Goal: Task Accomplishment & Management: Manage account settings

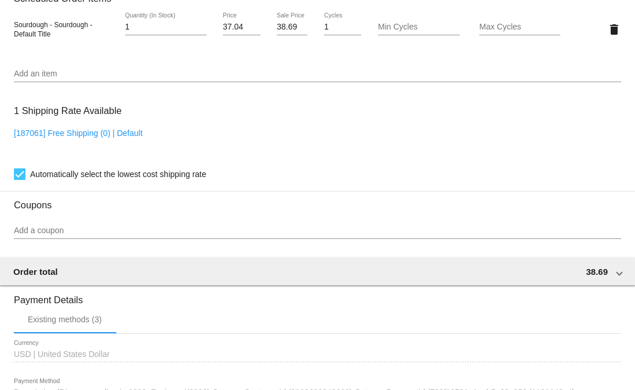
scroll to position [1053, 0]
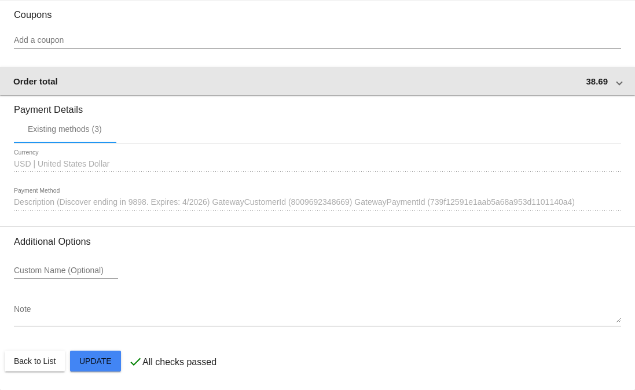
click at [597, 83] on span "38.69" at bounding box center [597, 81] width 22 height 10
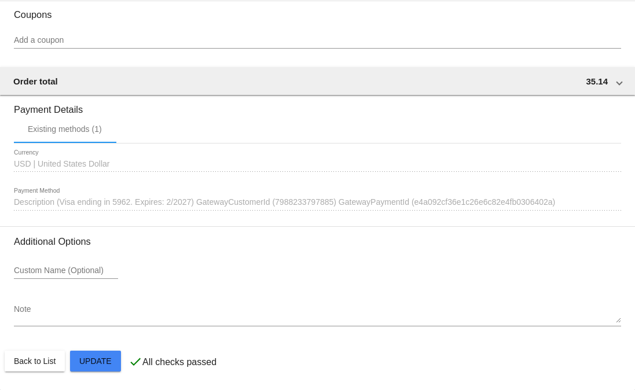
scroll to position [1049, 0]
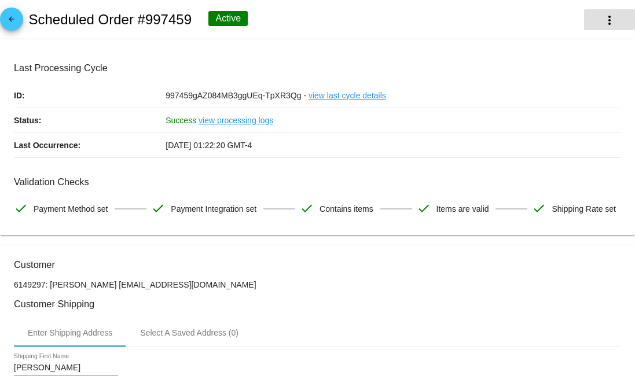
click at [604, 21] on mat-icon "more_vert" at bounding box center [609, 20] width 14 height 14
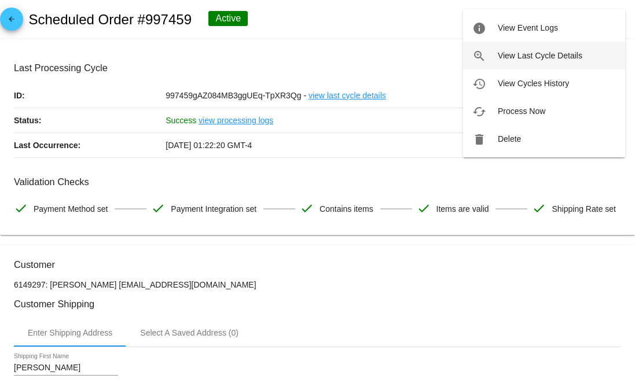
click at [540, 62] on button "zoom_in View Last Cycle Details" at bounding box center [544, 56] width 162 height 28
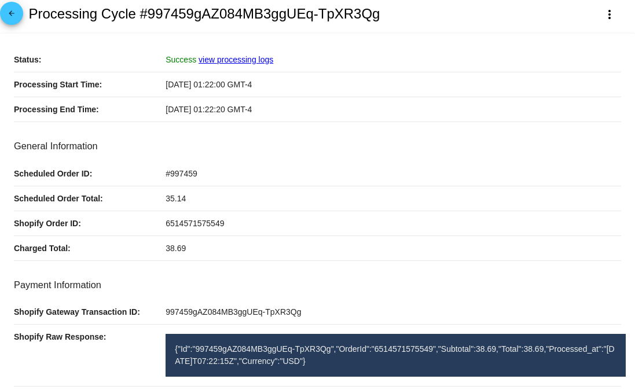
scroll to position [37, 0]
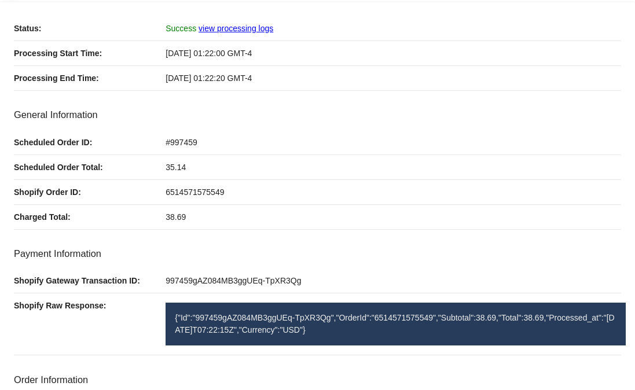
drag, startPoint x: 276, startPoint y: 70, endPoint x: 113, endPoint y: 76, distance: 163.3
click at [113, 76] on div "Processing End Time: 10/02/2025 01:22:20 GMT-4" at bounding box center [317, 78] width 607 height 25
click at [280, 79] on div "[DATE] 01:22:20 GMT-4" at bounding box center [393, 78] width 455 height 24
drag, startPoint x: 194, startPoint y: 175, endPoint x: 5, endPoint y: 173, distance: 189.8
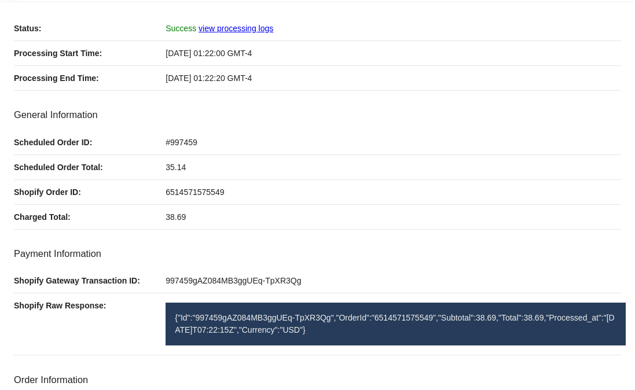
click at [169, 183] on div "6514571575549" at bounding box center [393, 192] width 455 height 24
drag, startPoint x: 190, startPoint y: 219, endPoint x: 134, endPoint y: 219, distance: 56.1
click at [134, 219] on div "Charged Total: 38.69" at bounding box center [317, 217] width 607 height 25
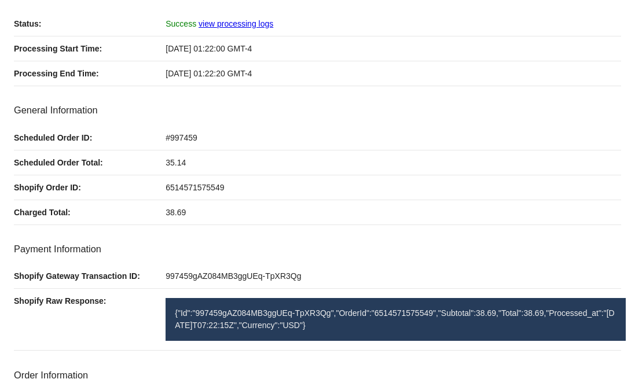
scroll to position [0, 0]
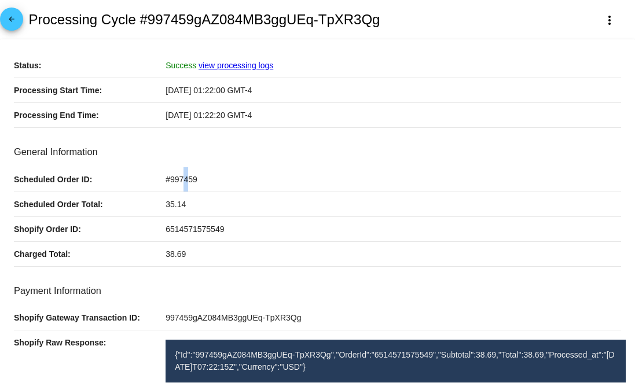
click at [184, 177] on span "#997459" at bounding box center [182, 179] width 32 height 9
copy mat-card-content "#997459"
click at [195, 187] on div "#997459" at bounding box center [393, 179] width 455 height 24
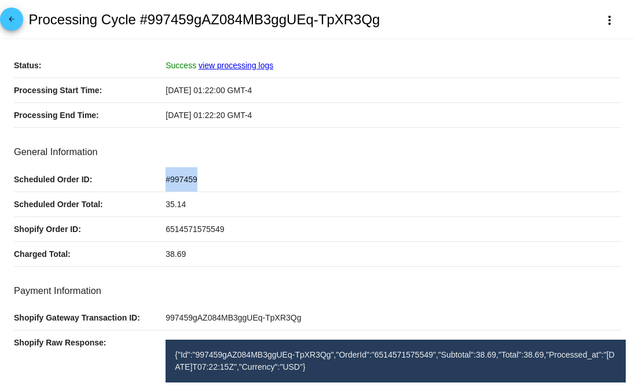
drag, startPoint x: 197, startPoint y: 180, endPoint x: 166, endPoint y: 178, distance: 31.3
click at [166, 178] on div "#997459" at bounding box center [393, 179] width 455 height 24
click at [168, 181] on span "#997459" at bounding box center [182, 179] width 32 height 9
copy span "997459"
click at [18, 20] on mat-icon "arrow_back" at bounding box center [12, 22] width 14 height 14
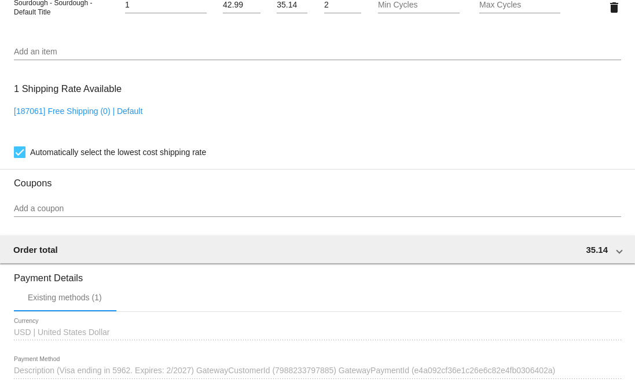
scroll to position [838, 0]
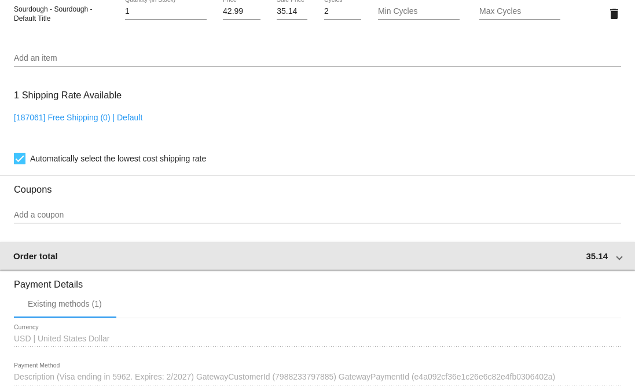
click at [549, 261] on div "Order total 35.14" at bounding box center [315, 256] width 604 height 10
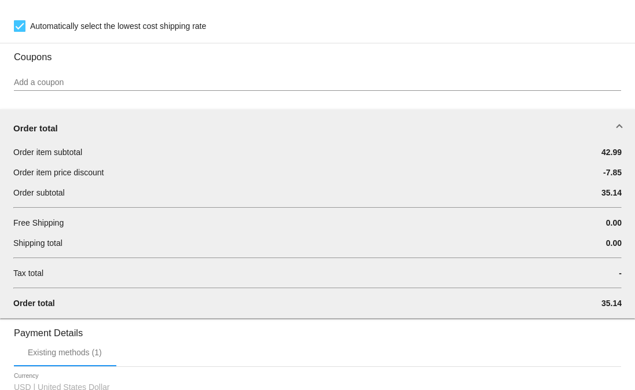
scroll to position [1014, 0]
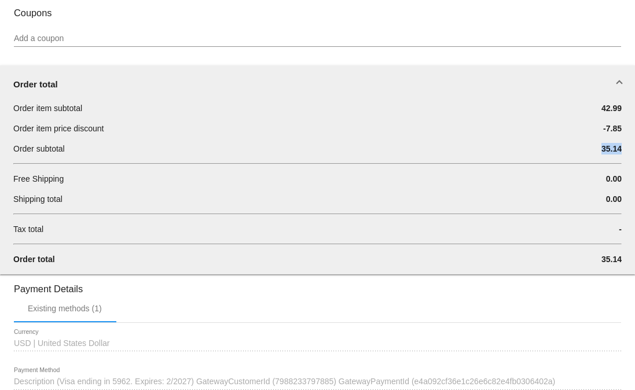
drag, startPoint x: 596, startPoint y: 190, endPoint x: 578, endPoint y: 187, distance: 18.2
click at [579, 188] on div "Order item subtotal 42.99 Order item price discount -7.85 Order subtotal 35.14 …" at bounding box center [317, 188] width 636 height 172
click at [541, 134] on div "-7.85" at bounding box center [570, 129] width 101 height 12
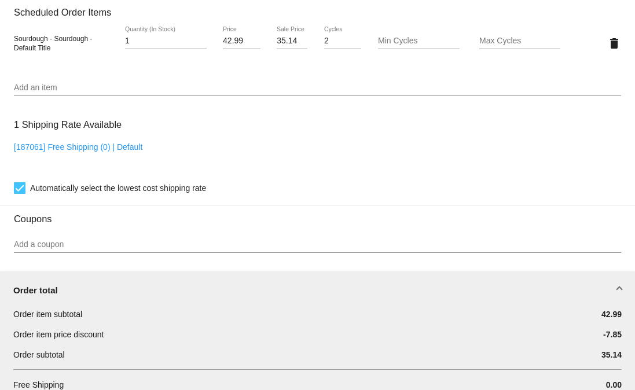
scroll to position [827, 0]
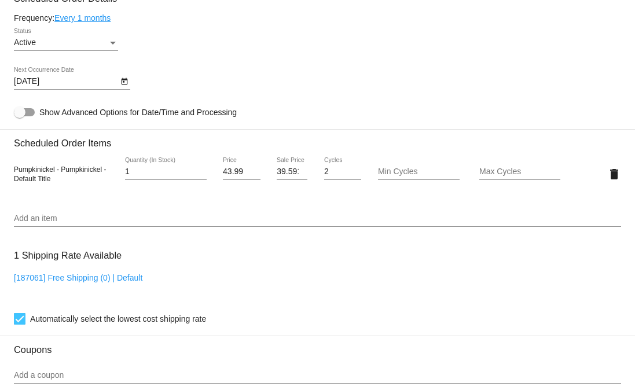
scroll to position [680, 0]
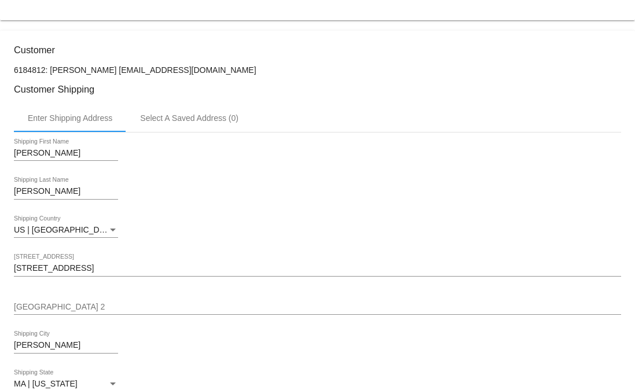
scroll to position [11, 0]
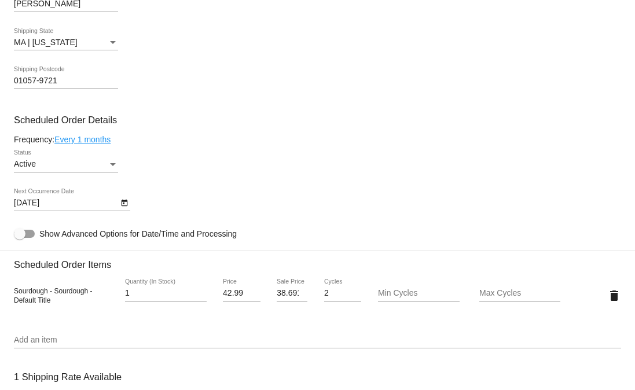
scroll to position [152, 0]
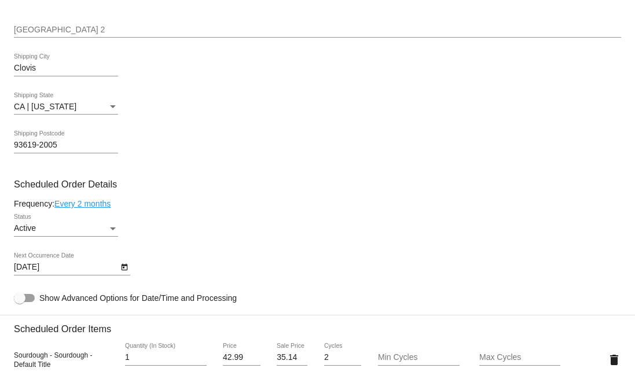
scroll to position [719, 0]
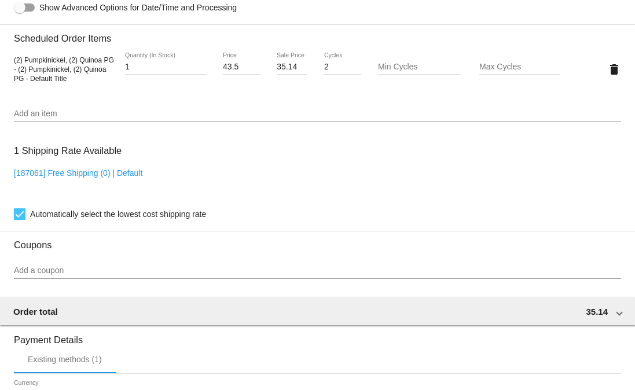
scroll to position [797, 0]
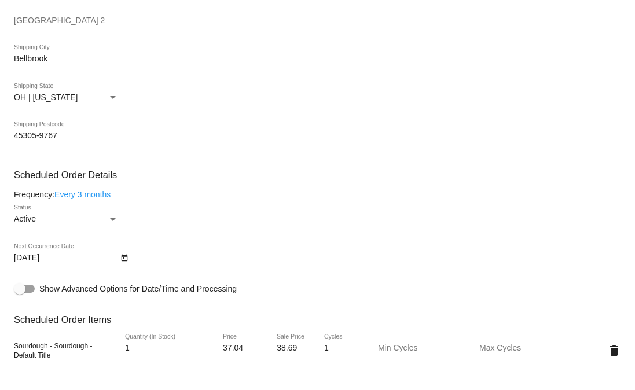
scroll to position [590, 0]
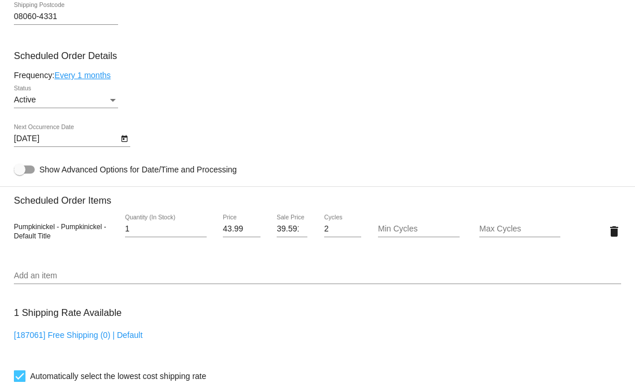
scroll to position [645, 0]
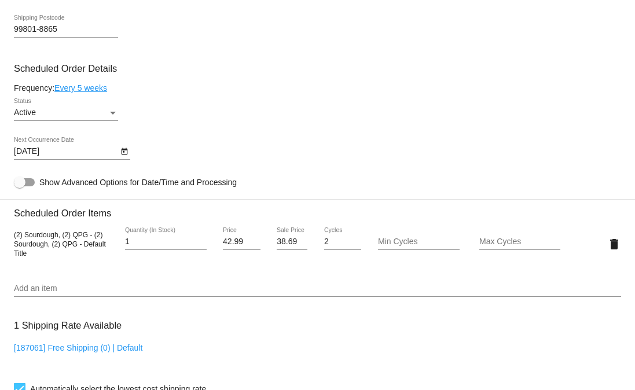
scroll to position [633, 0]
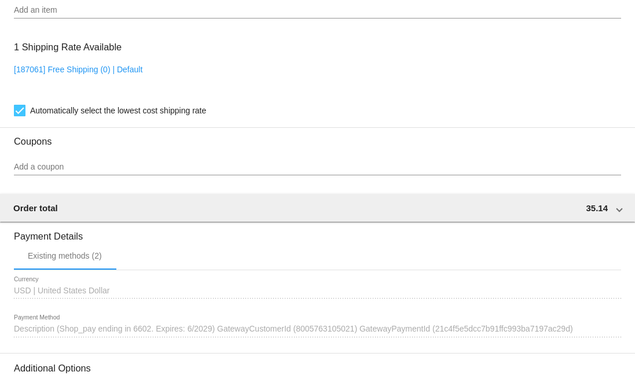
scroll to position [911, 0]
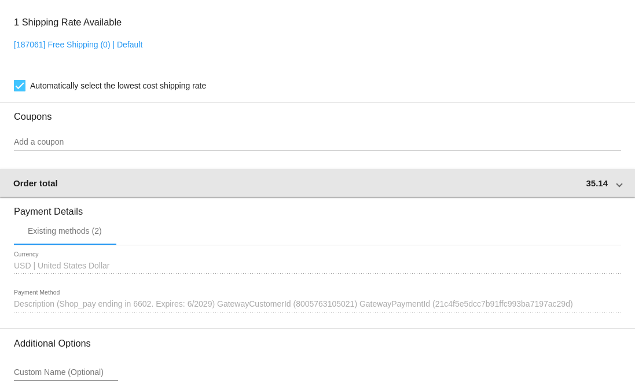
click at [568, 197] on mat-expansion-panel-header "Order total 35.14" at bounding box center [317, 183] width 636 height 28
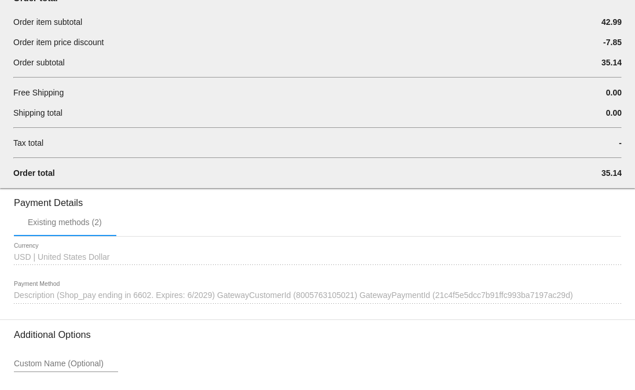
scroll to position [1084, 0]
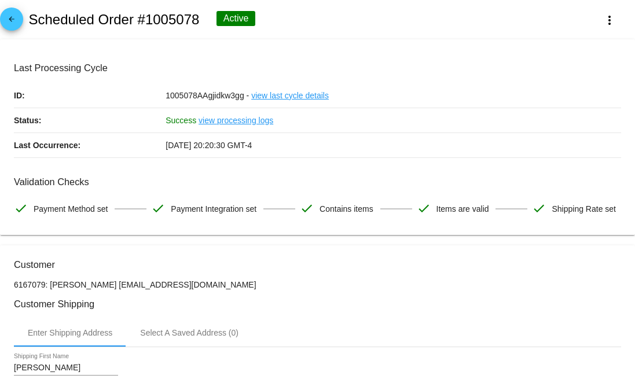
click at [19, 20] on link "arrow_back" at bounding box center [11, 19] width 23 height 23
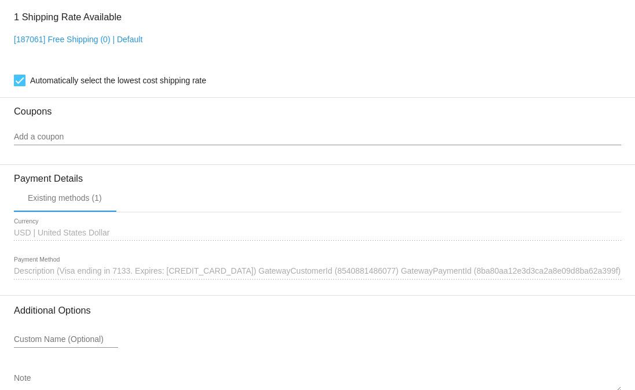
scroll to position [918, 0]
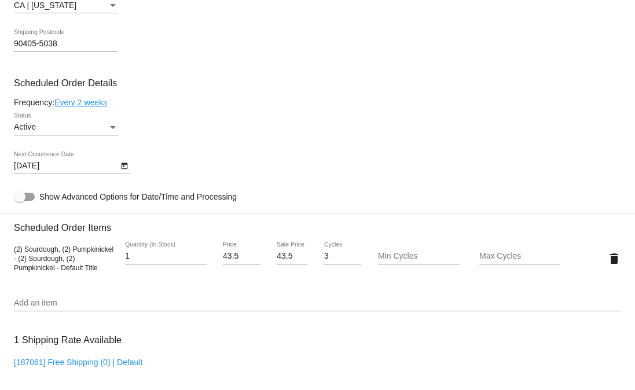
scroll to position [604, 0]
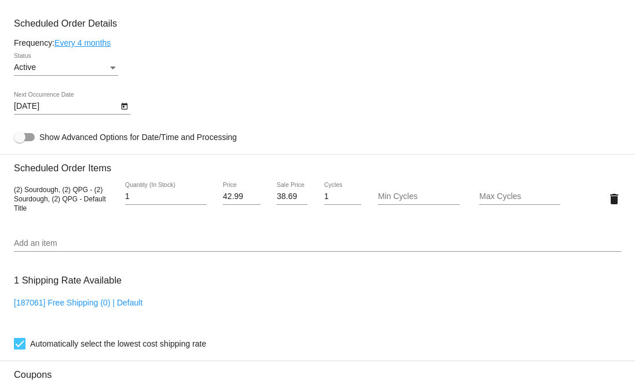
scroll to position [661, 0]
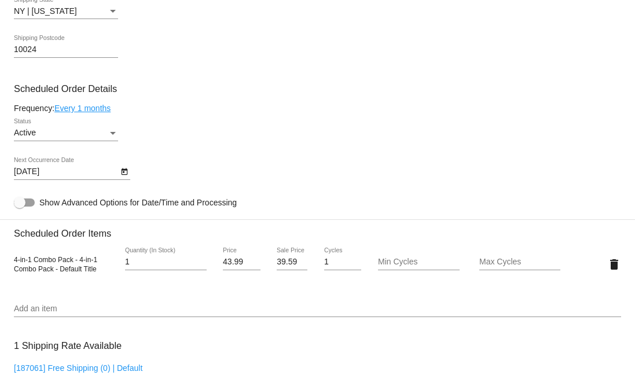
scroll to position [678, 0]
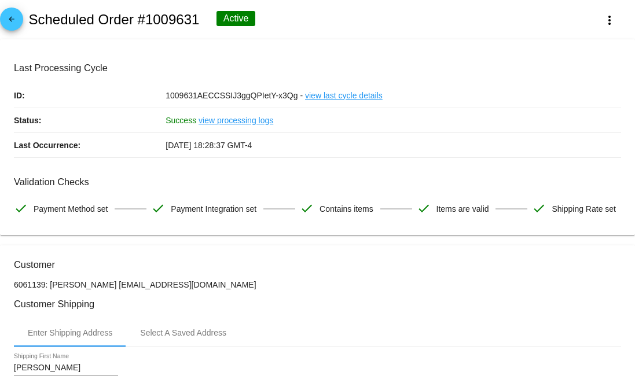
click at [622, 72] on mat-card "Last Processing Cycle ID: 1009631AECCSSIJ3ggQPIetY-x3Qg - view last cycle detai…" at bounding box center [317, 137] width 635 height 196
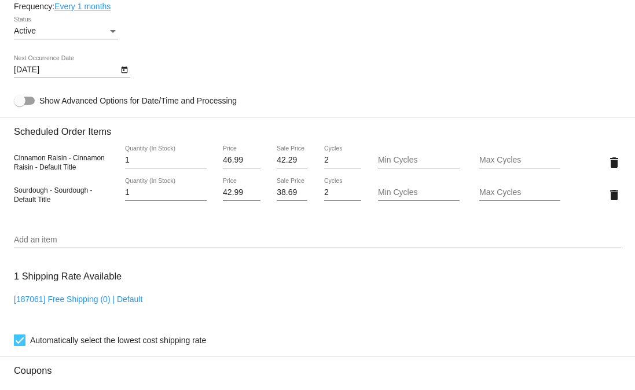
scroll to position [687, 0]
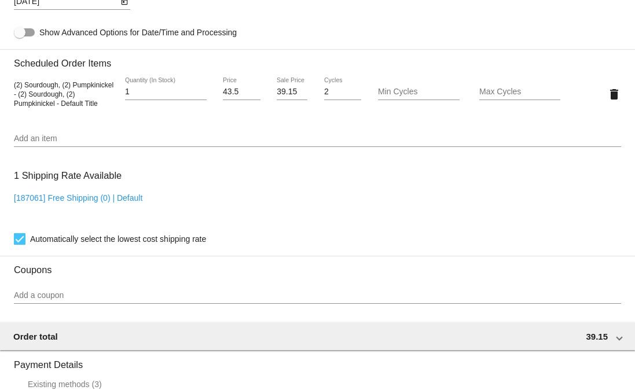
scroll to position [756, 0]
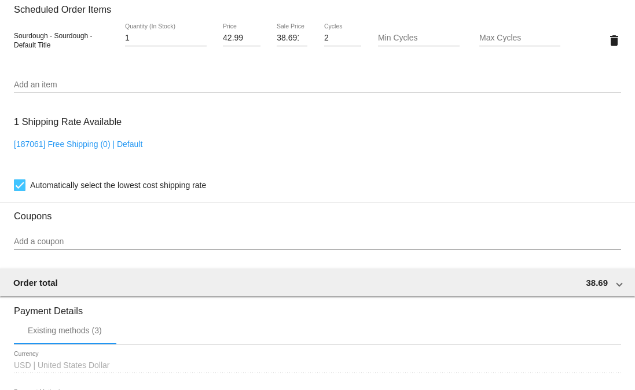
scroll to position [806, 0]
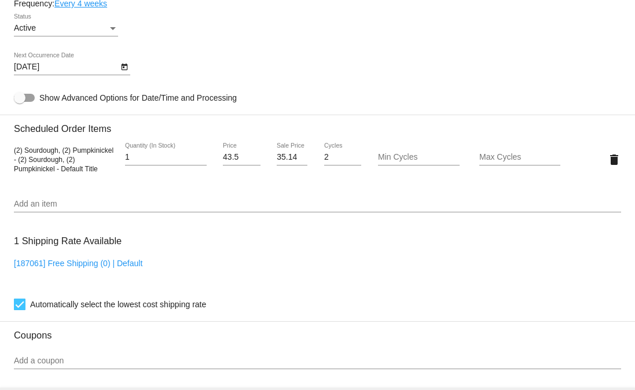
scroll to position [703, 0]
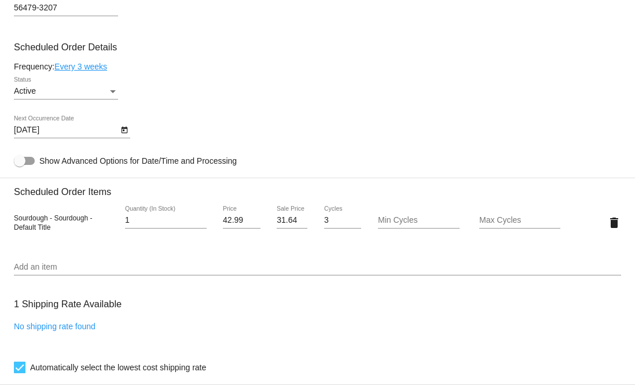
scroll to position [634, 0]
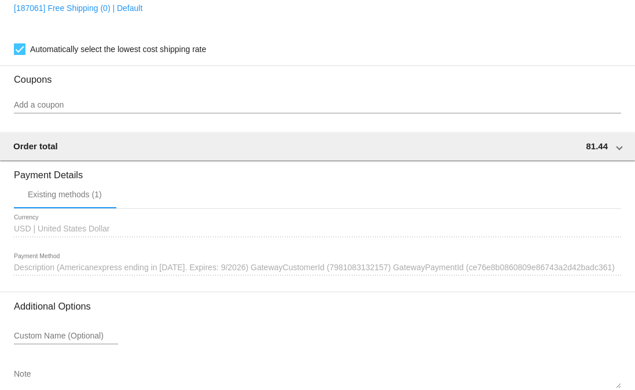
scroll to position [955, 0]
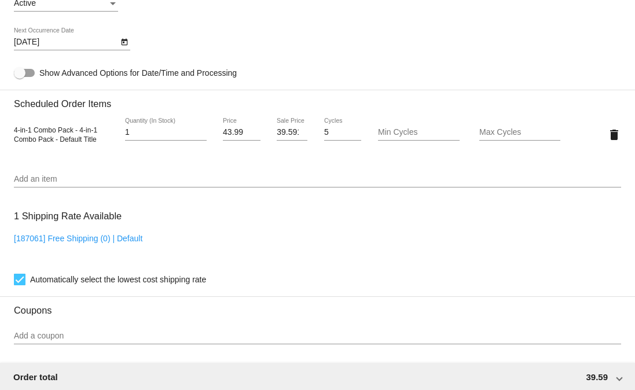
scroll to position [711, 0]
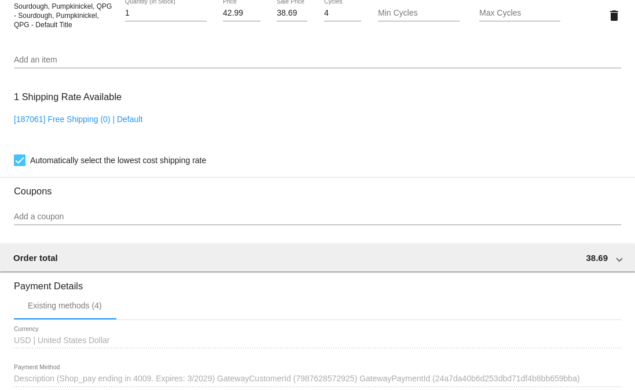
scroll to position [822, 0]
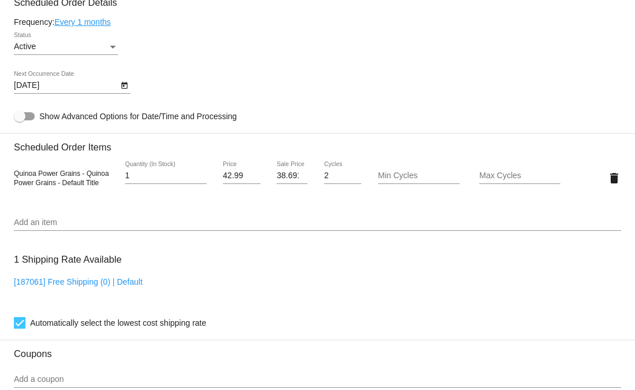
scroll to position [676, 0]
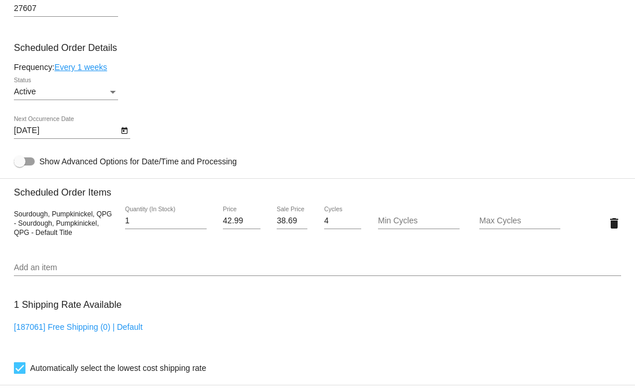
scroll to position [626, 0]
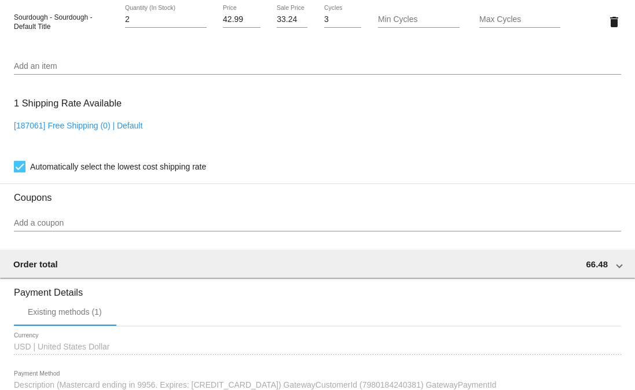
scroll to position [838, 0]
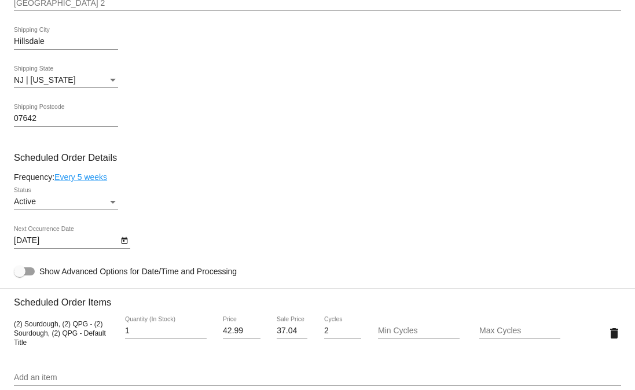
scroll to position [532, 0]
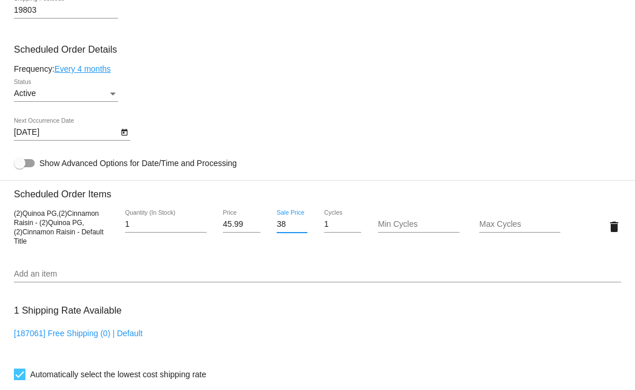
drag, startPoint x: 300, startPoint y: 259, endPoint x: 269, endPoint y: 278, distance: 35.8
click at [277, 229] on input "38" at bounding box center [292, 224] width 31 height 9
click at [269, 278] on mat-card "Customer 6020002: Maryanne Rybarczyk lilly77067@msn.com Customer Shipping Enter…" at bounding box center [317, 199] width 635 height 1161
click at [297, 229] on input "37" at bounding box center [292, 224] width 31 height 9
click at [297, 229] on input "44" at bounding box center [292, 224] width 31 height 9
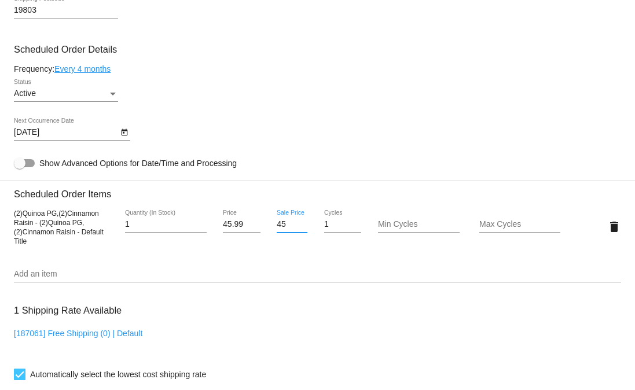
click at [297, 229] on input "45" at bounding box center [292, 224] width 31 height 9
click at [298, 229] on input "44" at bounding box center [292, 224] width 31 height 9
click at [298, 229] on input "43" at bounding box center [292, 224] width 31 height 9
drag, startPoint x: 286, startPoint y: 264, endPoint x: 268, endPoint y: 264, distance: 17.9
click at [268, 243] on div "43 Sale Price" at bounding box center [292, 226] width 50 height 33
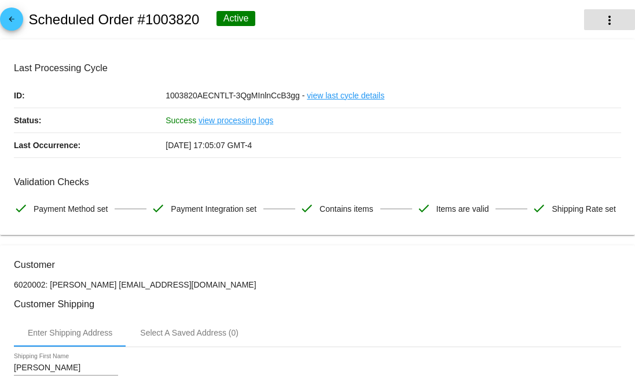
click at [616, 19] on button "more_vert" at bounding box center [609, 19] width 51 height 21
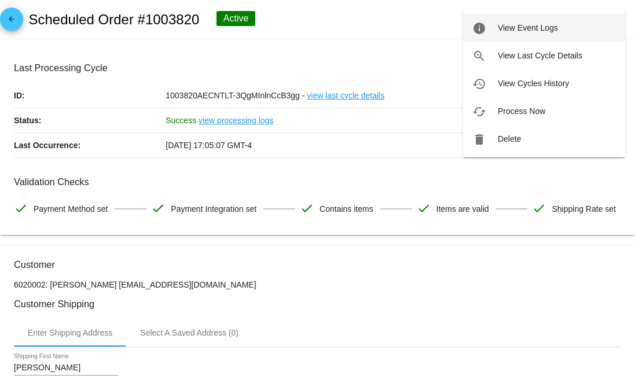
click at [508, 28] on span "View Event Logs" at bounding box center [528, 27] width 60 height 9
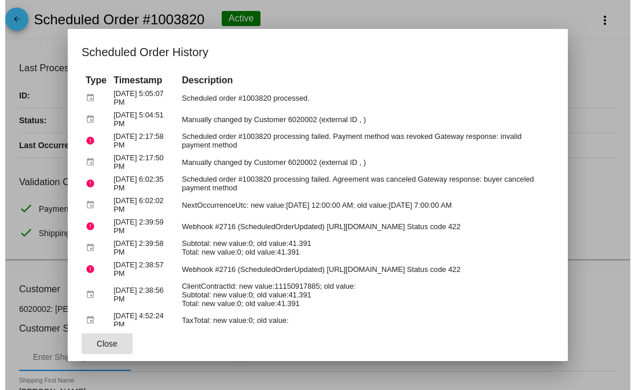
scroll to position [12, 0]
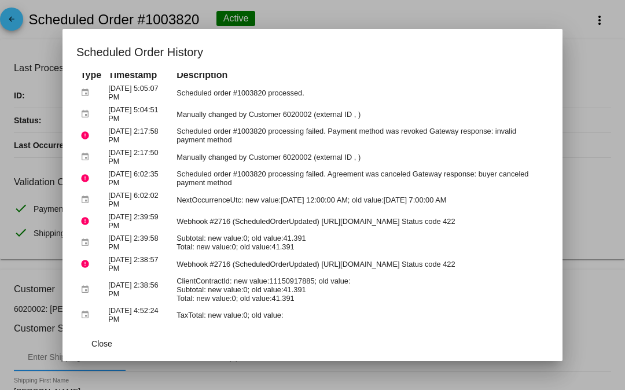
drag, startPoint x: 298, startPoint y: 286, endPoint x: 287, endPoint y: 287, distance: 11.1
click at [287, 287] on td "ClientContractId: new value:11150917885; old value: Subtotal: new value:0; old …" at bounding box center [361, 289] width 374 height 28
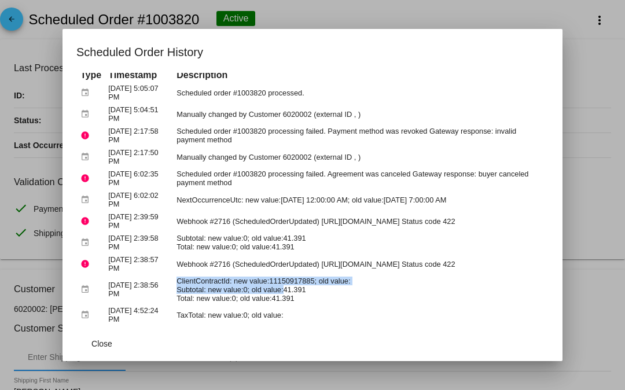
drag, startPoint x: 304, startPoint y: 288, endPoint x: 288, endPoint y: 288, distance: 16.2
click at [288, 288] on td "ClientContractId: new value:11150917885; old value: Subtotal: new value:0; old …" at bounding box center [361, 289] width 374 height 28
copy td "ClientContractId: new value:11150917885; old value: Subtotal: new value:0; old …"
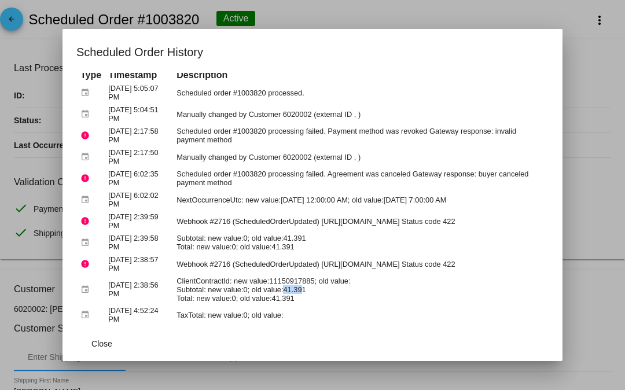
drag, startPoint x: 286, startPoint y: 287, endPoint x: 305, endPoint y: 288, distance: 18.6
click at [305, 288] on td "ClientContractId: new value:11150917885; old value: Subtotal: new value:0; old …" at bounding box center [361, 289] width 374 height 28
copy td "41.39"
drag, startPoint x: 288, startPoint y: 288, endPoint x: 304, endPoint y: 289, distance: 15.6
click at [304, 289] on td "ClientContractId: new value:11150917885; old value: Subtotal: new value:0; old …" at bounding box center [361, 289] width 374 height 28
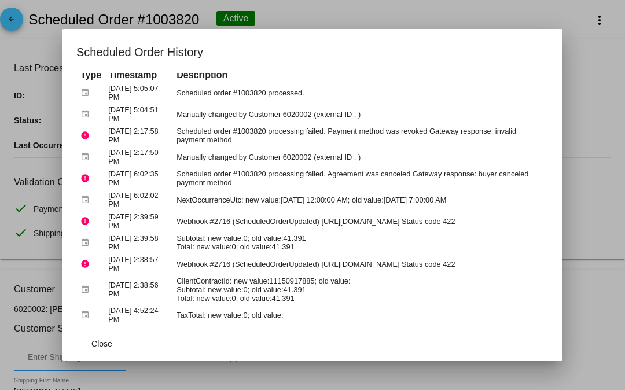
copy td "41.39"
click at [578, 208] on div at bounding box center [312, 195] width 625 height 390
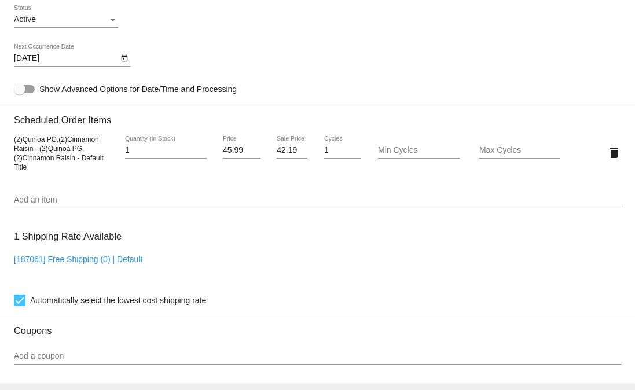
scroll to position [703, 0]
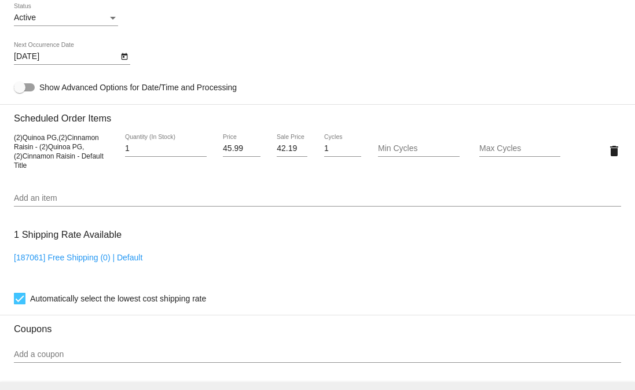
click at [284, 153] on input "42.19" at bounding box center [292, 148] width 31 height 9
type input "41.39"
click at [280, 218] on mat-card "Customer 6020002: Maryanne Rybarczyk lilly77067@msn.com Customer Shipping Enter…" at bounding box center [317, 123] width 635 height 1161
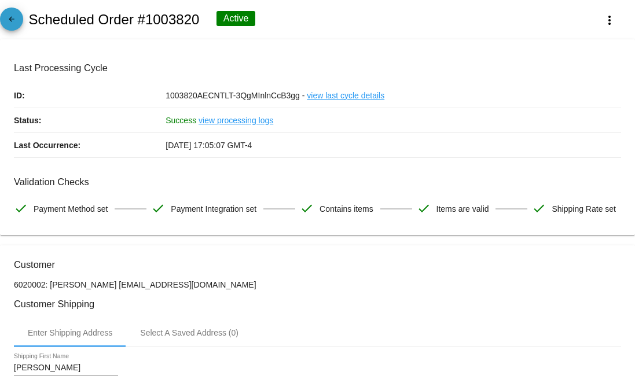
click at [11, 30] on span "arrow_back" at bounding box center [12, 22] width 14 height 28
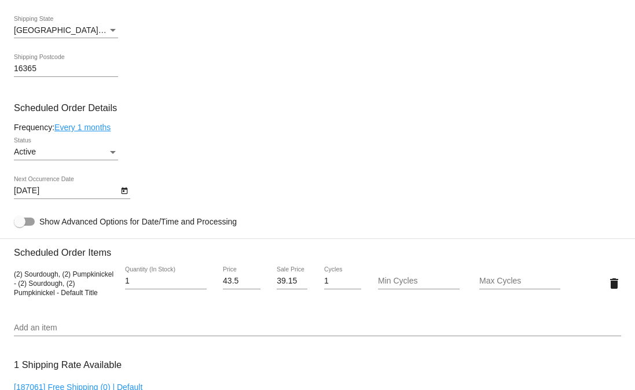
scroll to position [570, 0]
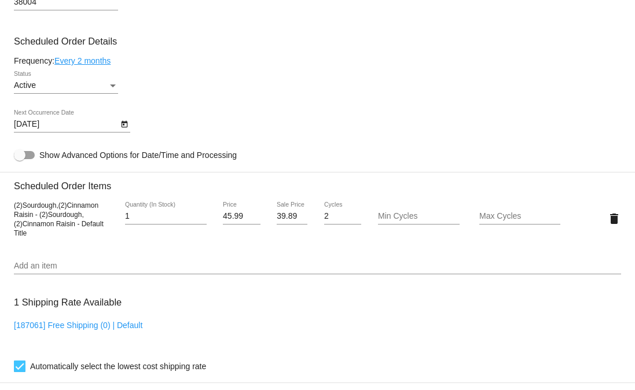
scroll to position [639, 0]
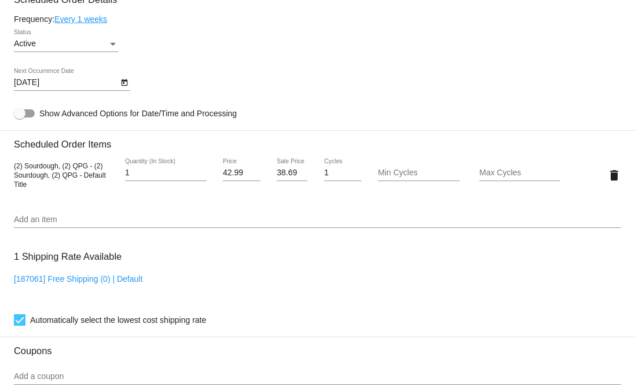
scroll to position [689, 0]
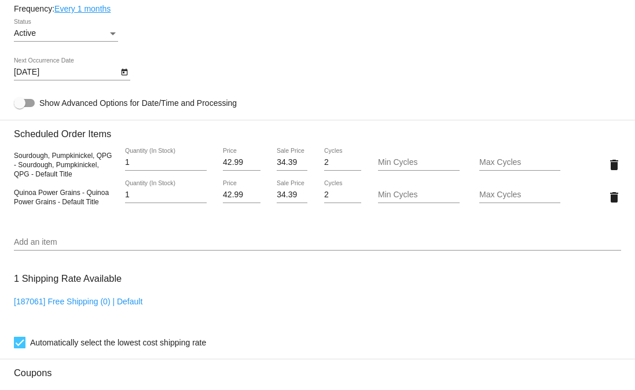
scroll to position [970, 0]
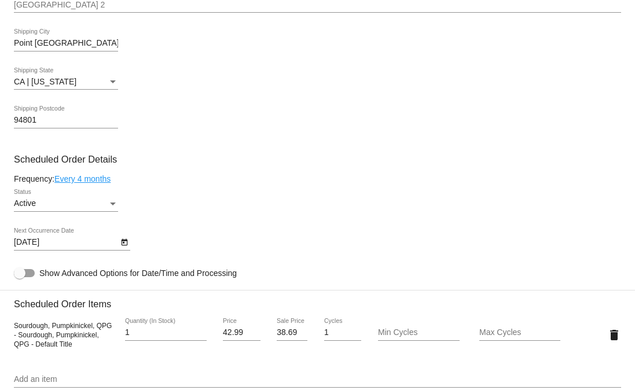
scroll to position [589, 0]
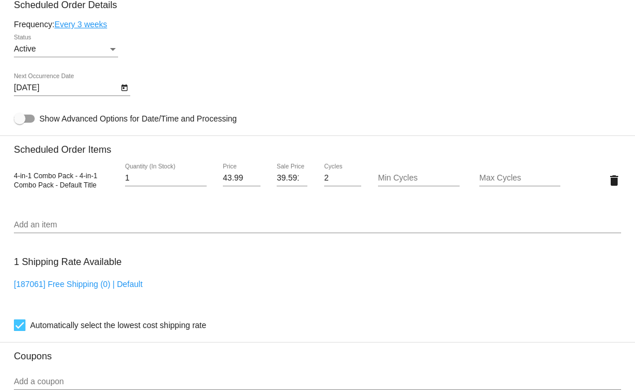
scroll to position [676, 0]
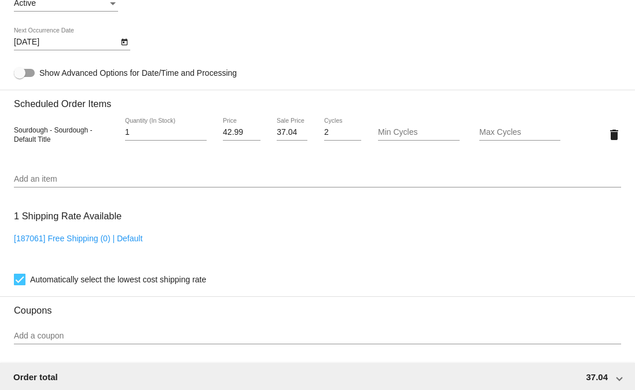
scroll to position [733, 0]
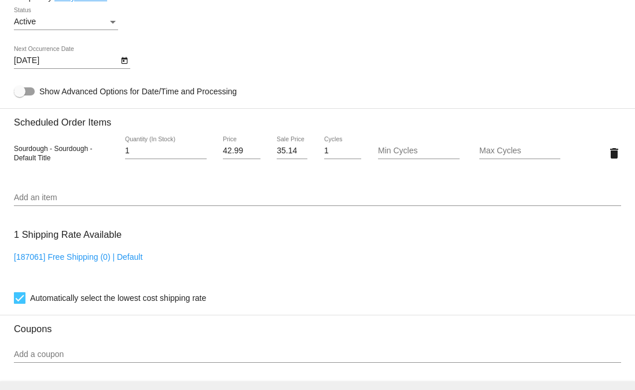
scroll to position [729, 0]
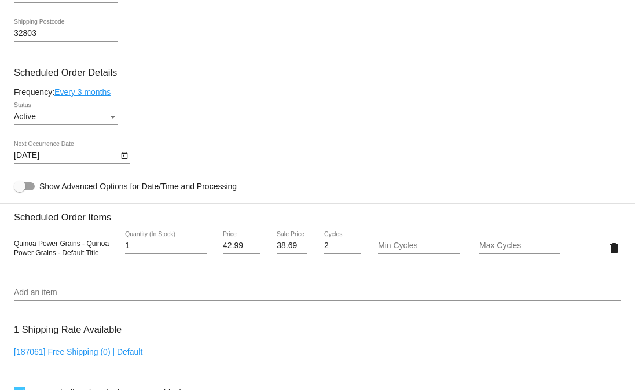
scroll to position [608, 0]
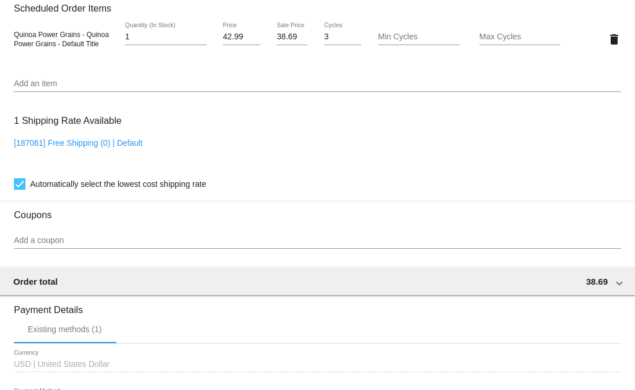
scroll to position [866, 0]
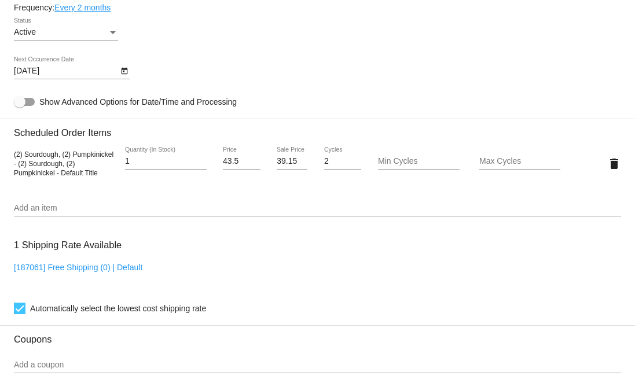
scroll to position [692, 0]
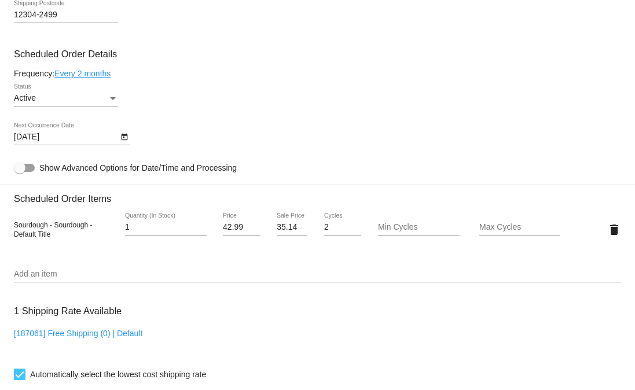
scroll to position [622, 0]
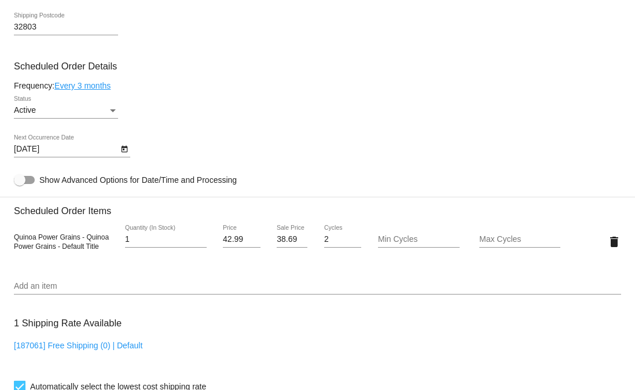
scroll to position [616, 0]
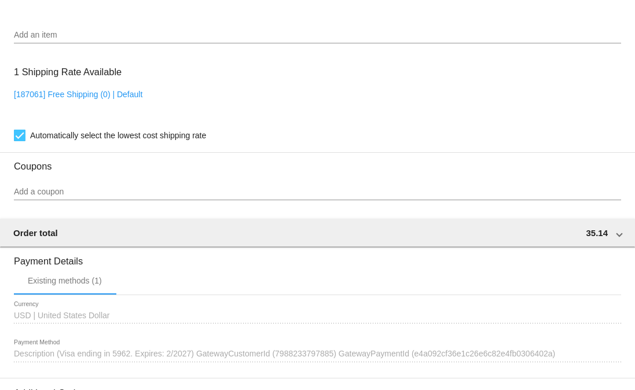
scroll to position [875, 0]
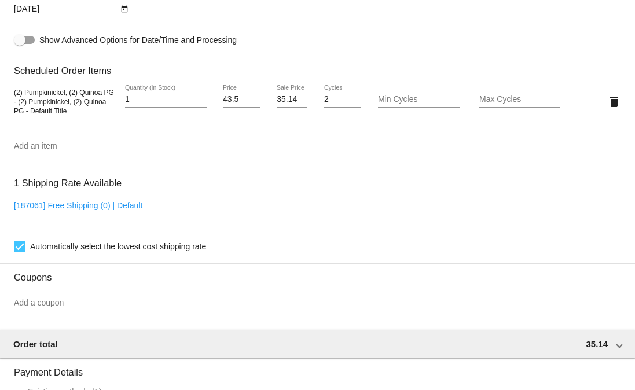
scroll to position [750, 0]
drag, startPoint x: 293, startPoint y: 138, endPoint x: 271, endPoint y: 137, distance: 22.0
click at [271, 118] on div "35.14 Sale Price" at bounding box center [292, 101] width 50 height 33
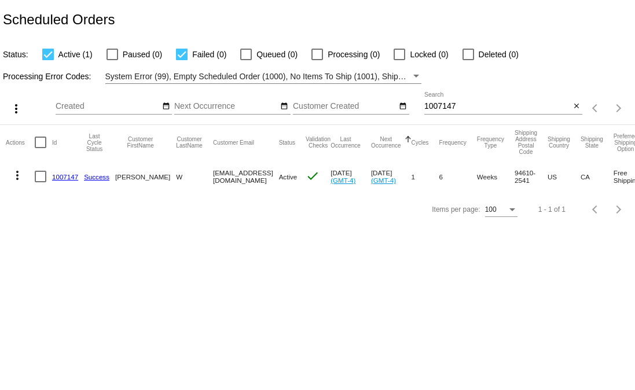
click at [473, 106] on input "1007147" at bounding box center [497, 106] width 146 height 9
paste input "1440"
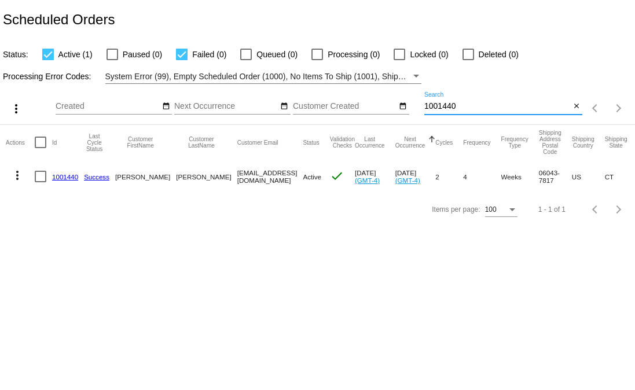
type input "1001440"
click at [64, 179] on link "1001440" at bounding box center [65, 177] width 26 height 8
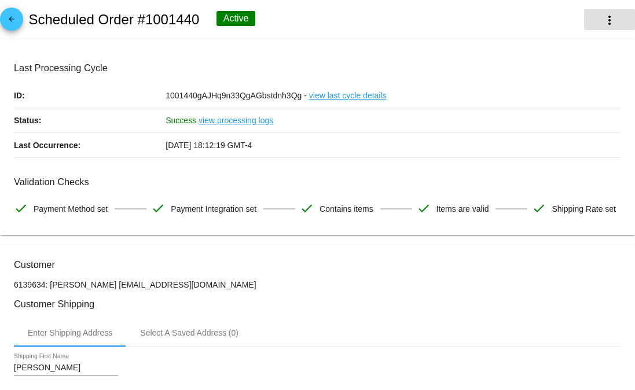
click at [602, 22] on mat-icon "more_vert" at bounding box center [609, 20] width 14 height 14
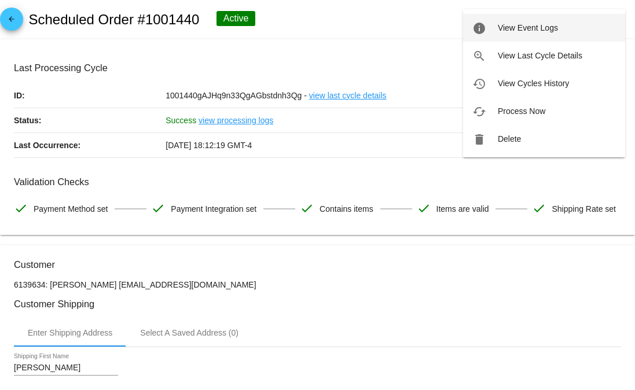
click at [553, 32] on button "info View Event Logs" at bounding box center [544, 28] width 162 height 28
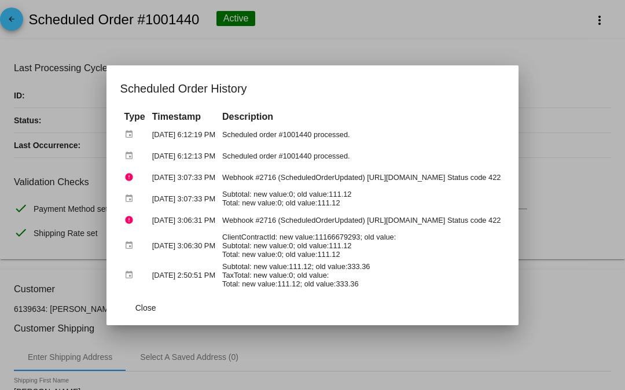
click at [261, 153] on td "Scheduled order #1001440 processed." at bounding box center [361, 156] width 284 height 20
copy td "1001440"
click at [265, 149] on td "Scheduled order #1001440 processed." at bounding box center [361, 156] width 284 height 20
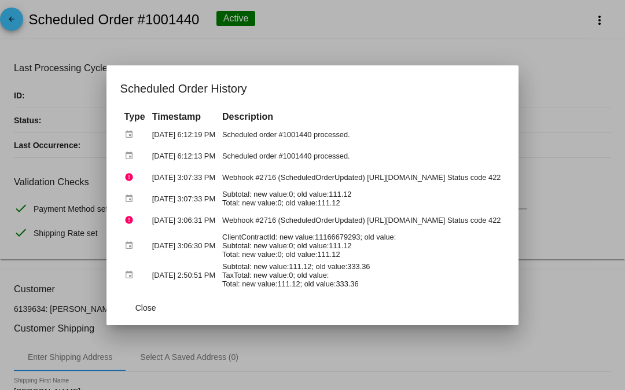
copy td "1001440"
